Goal: Transaction & Acquisition: Purchase product/service

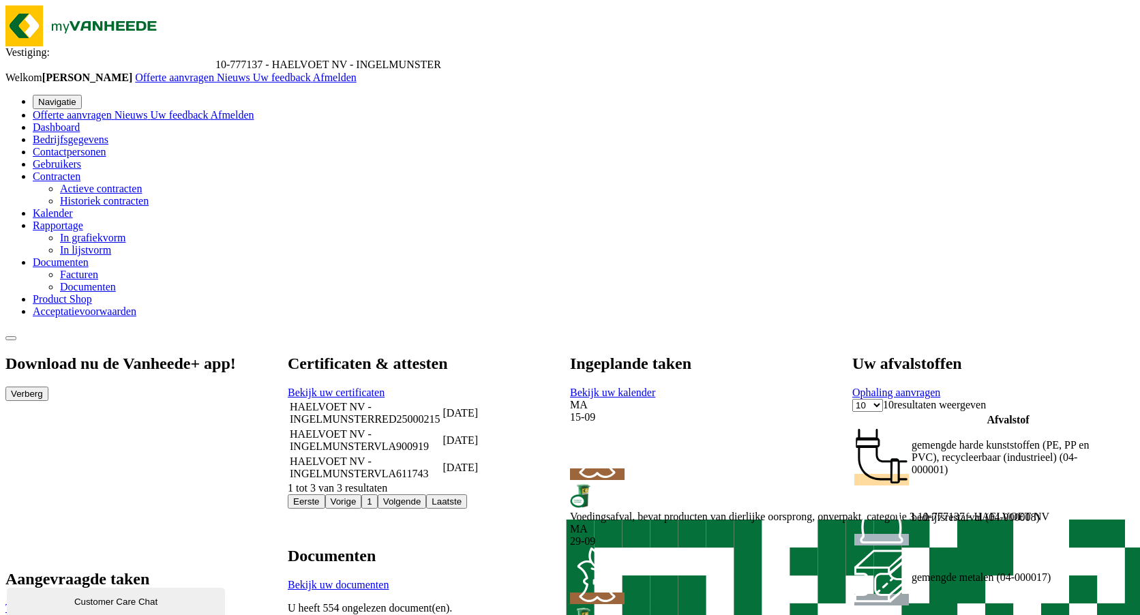
click at [92, 305] on span at bounding box center [92, 299] width 0 height 12
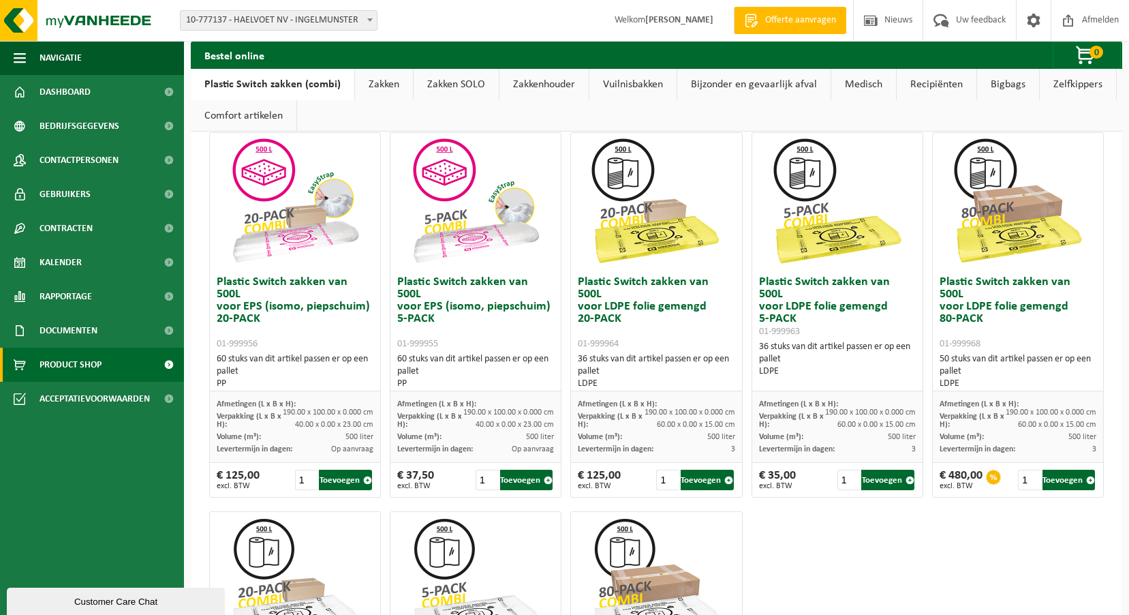
scroll to position [409, 0]
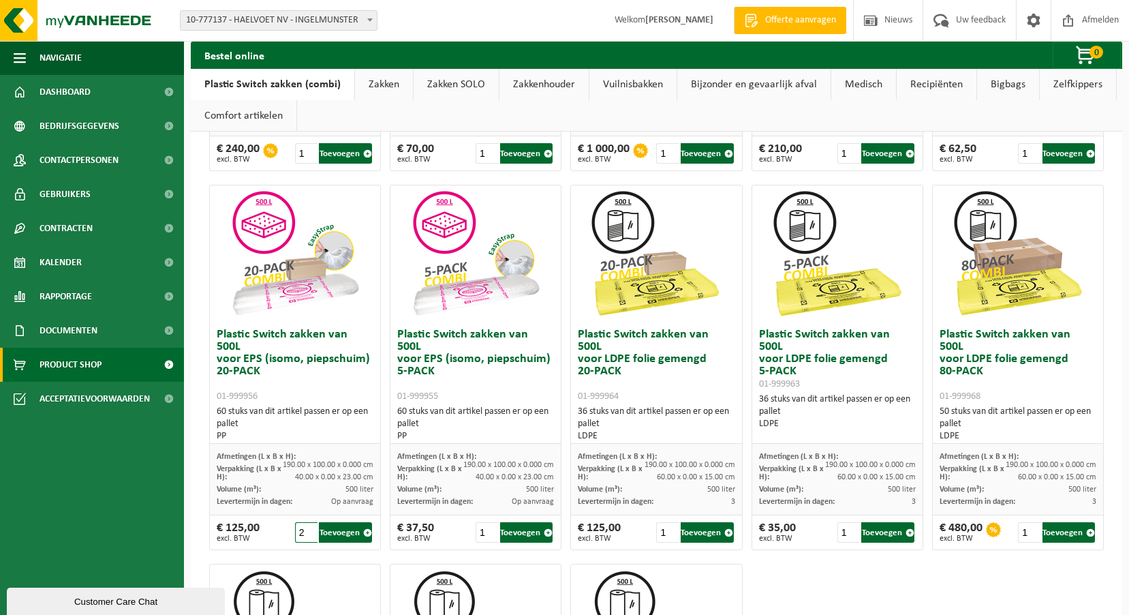
click at [309, 529] on input "2" at bounding box center [306, 532] width 23 height 20
click at [344, 530] on button "Toevoegen" at bounding box center [345, 532] width 52 height 20
type input "1"
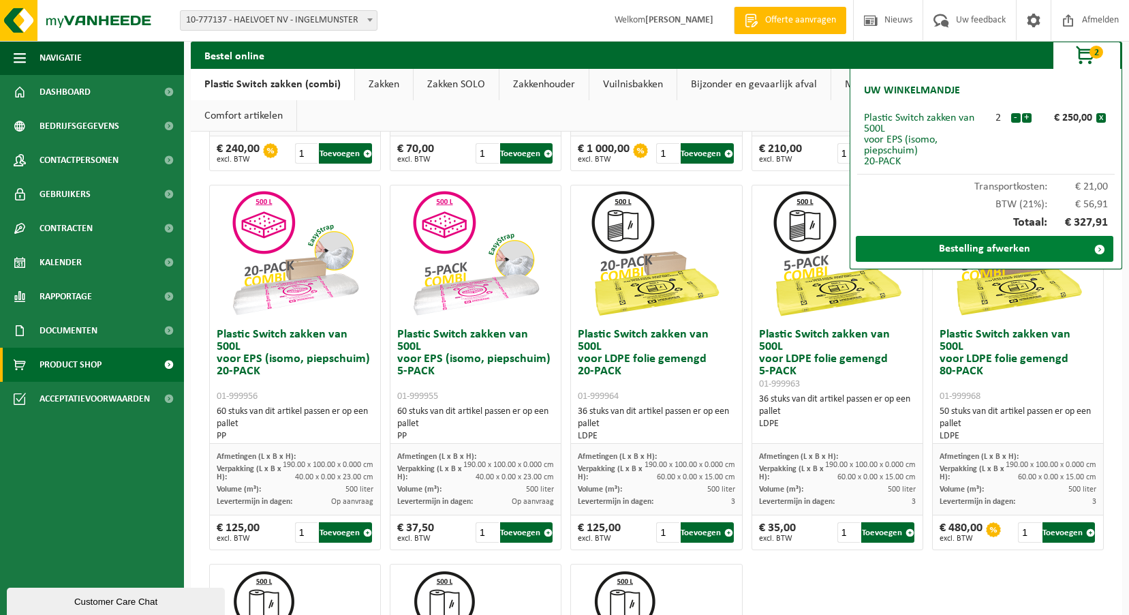
click at [990, 241] on link "Bestelling afwerken" at bounding box center [985, 249] width 258 height 26
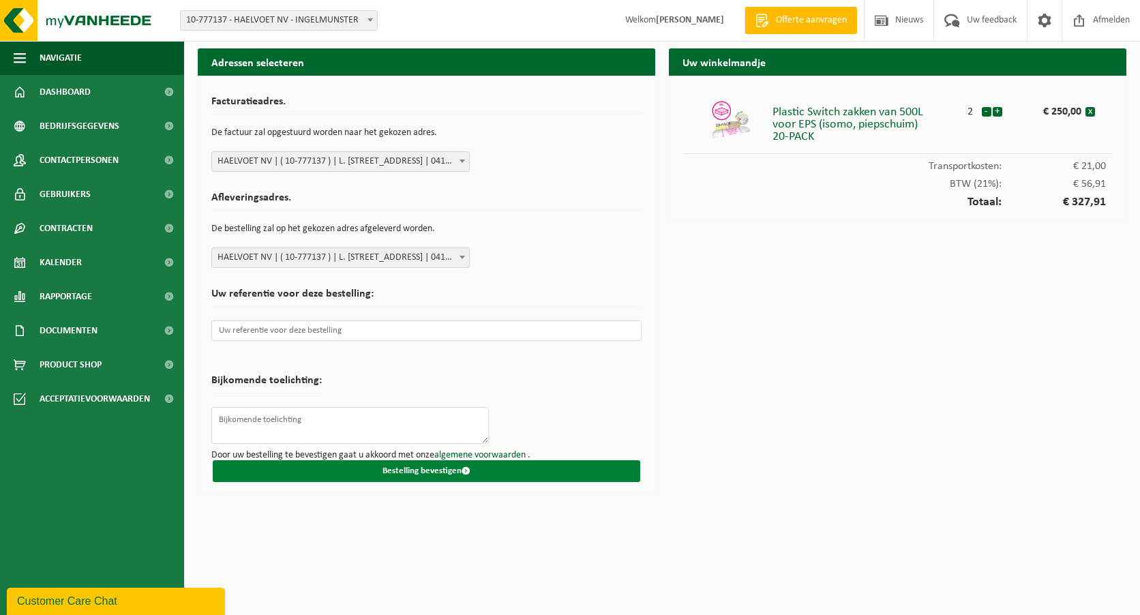
click at [384, 469] on button "Bestelling bevestigen" at bounding box center [426, 471] width 427 height 22
